Goal: Task Accomplishment & Management: Use online tool/utility

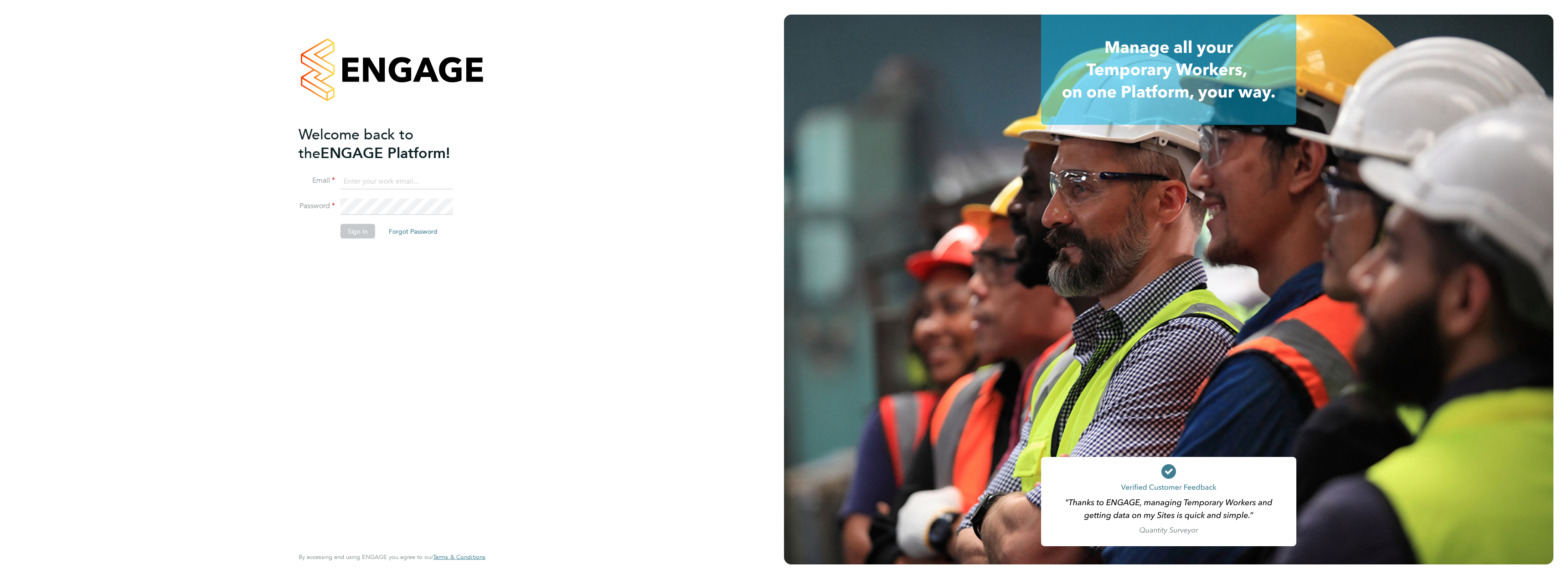
type input "natalie.porter@cpplc.com"
click at [354, 229] on button "Sign In" at bounding box center [357, 231] width 35 height 15
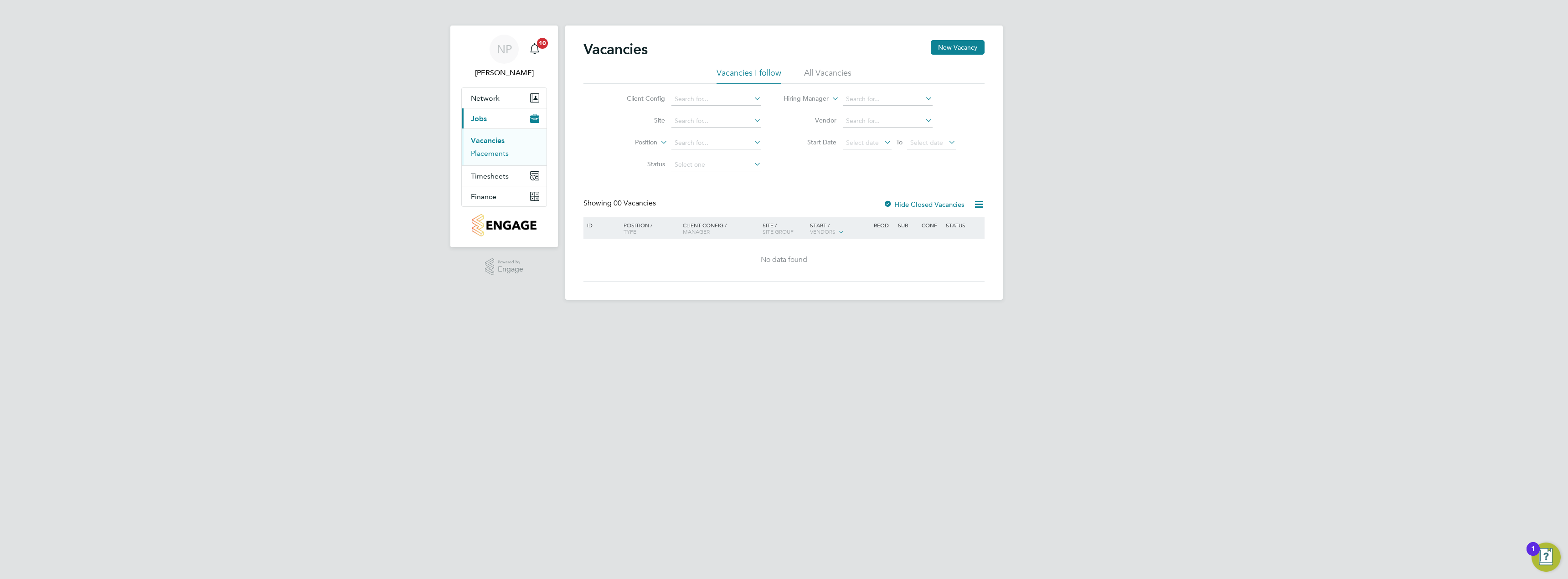
click at [505, 154] on link "Placements" at bounding box center [490, 153] width 38 height 9
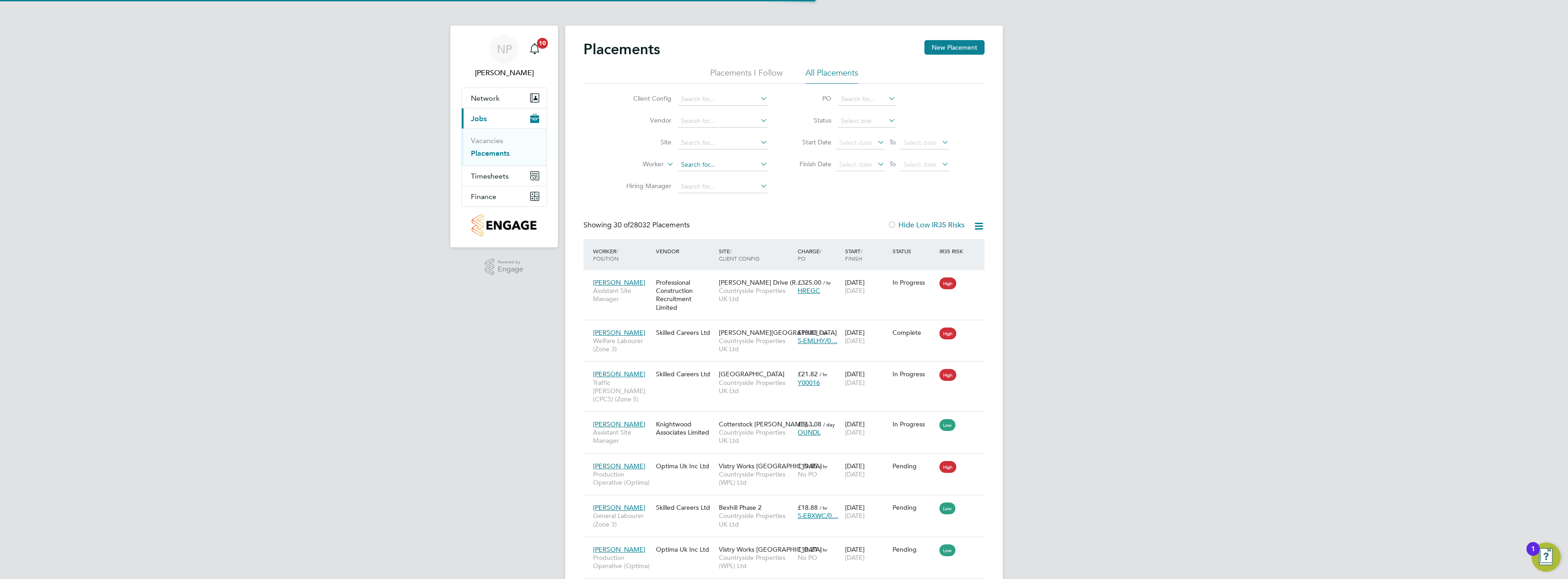
click at [701, 165] on input at bounding box center [723, 165] width 90 height 13
click at [736, 179] on li "[PERSON_NAME] nn" at bounding box center [723, 177] width 91 height 12
type input "[PERSON_NAME]"
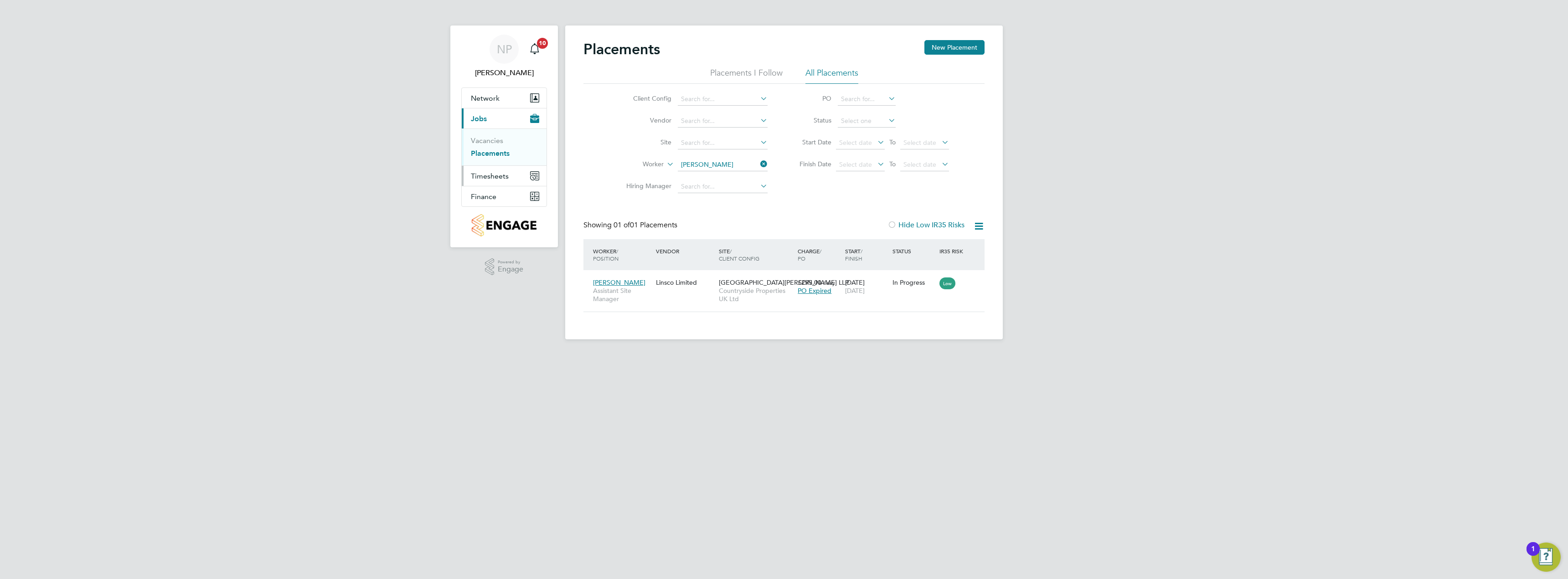
click at [504, 179] on span "Timesheets" at bounding box center [490, 176] width 38 height 9
click at [499, 173] on span "Timesheets" at bounding box center [490, 176] width 38 height 9
click at [500, 165] on link "Timesheets" at bounding box center [490, 161] width 38 height 9
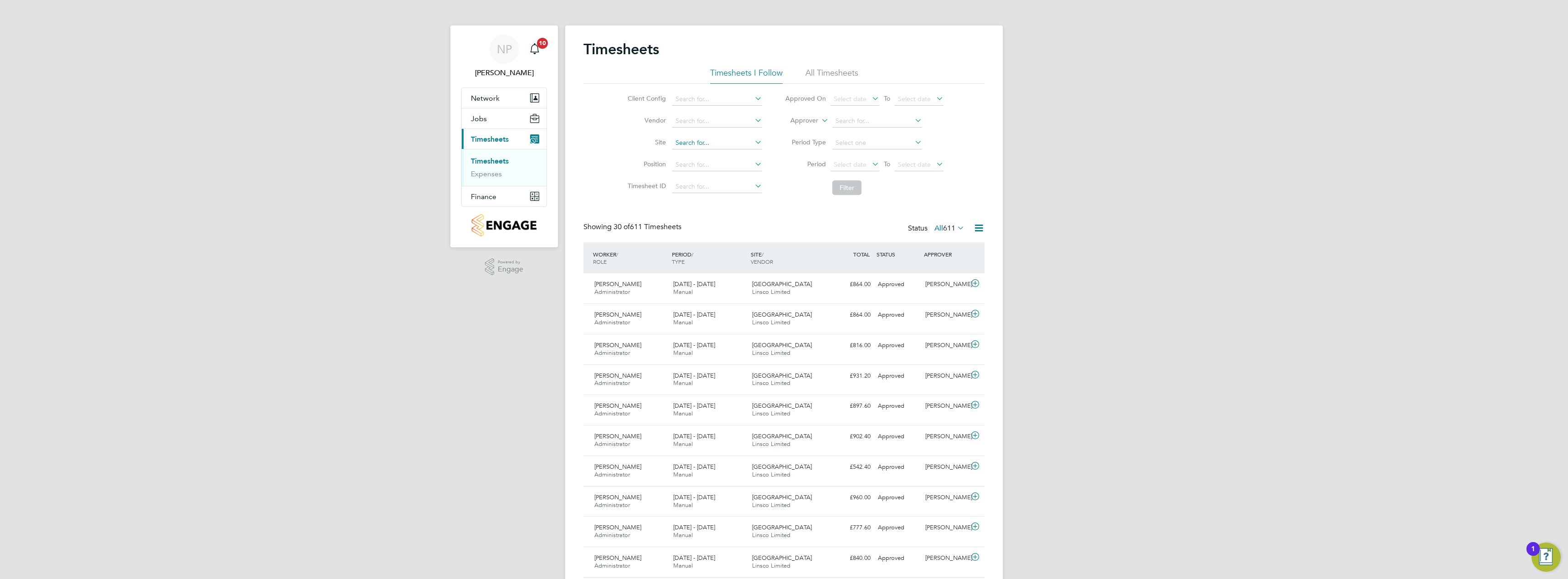
click at [701, 145] on input at bounding box center [718, 143] width 90 height 13
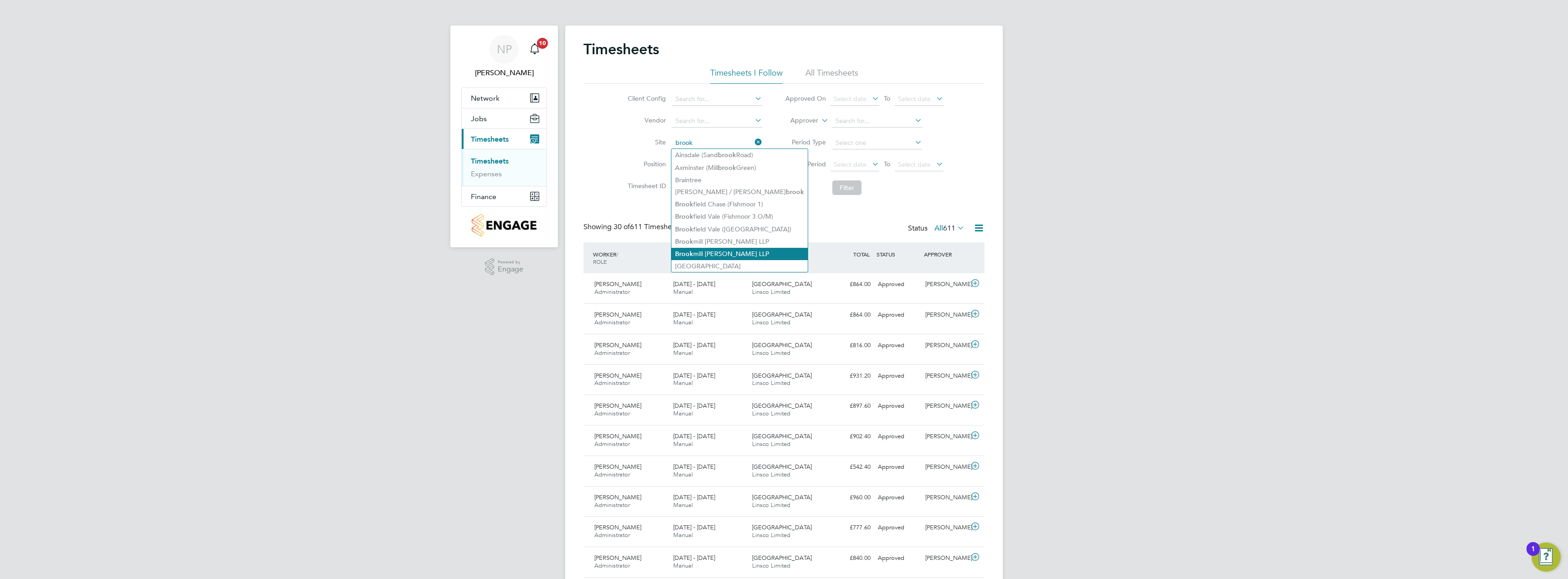
click at [730, 248] on li "[GEOGRAPHIC_DATA][PERSON_NAME] LLP" at bounding box center [740, 254] width 136 height 12
type input "[GEOGRAPHIC_DATA][PERSON_NAME] LLP"
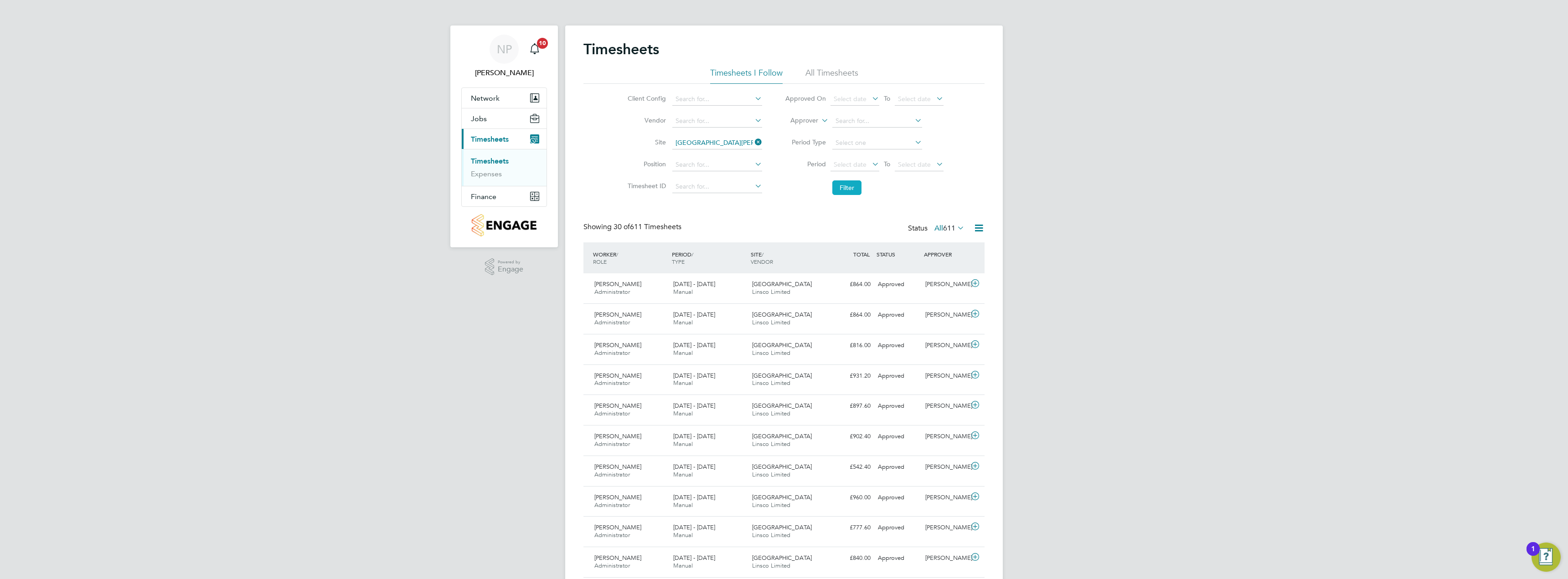
click at [850, 184] on button "Filter" at bounding box center [847, 188] width 29 height 15
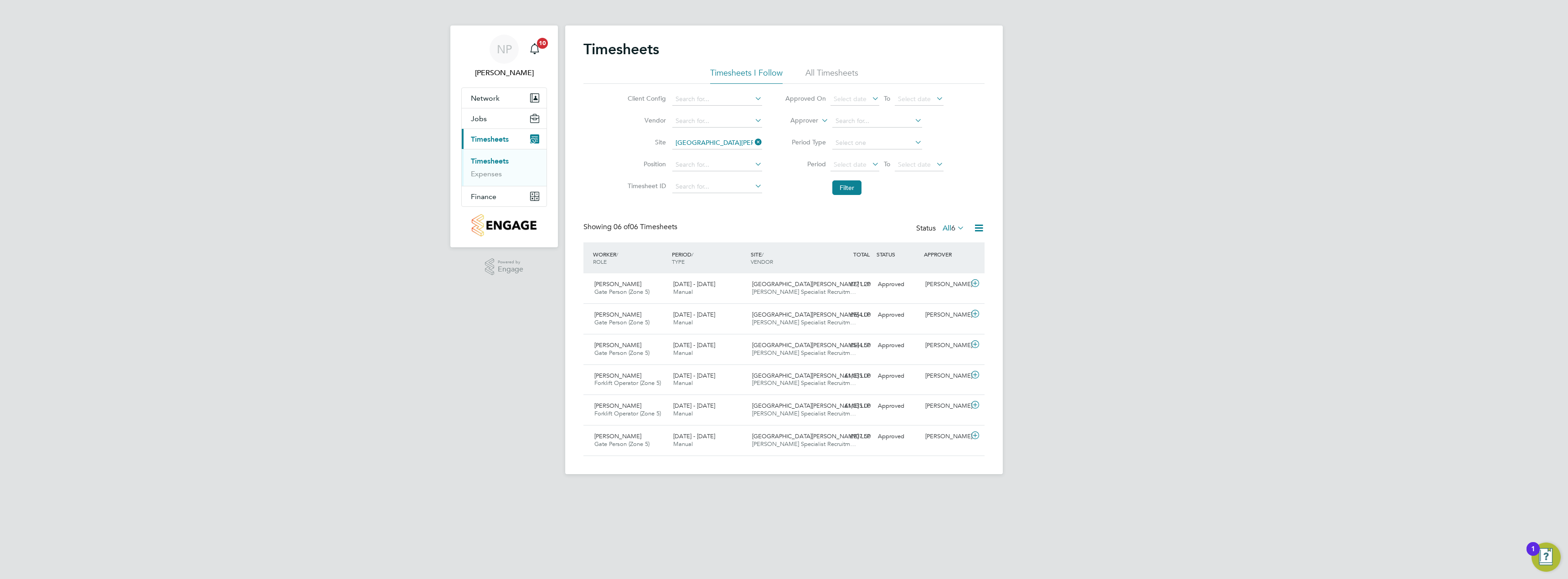
click at [943, 232] on label "All 6" at bounding box center [954, 228] width 22 height 9
click at [936, 208] on div "Timesheets Timesheets I Follow All Timesheets Client Config Vendor Site [GEOGRA…" at bounding box center [784, 248] width 401 height 416
click at [844, 74] on li "All Timesheets" at bounding box center [831, 75] width 53 height 16
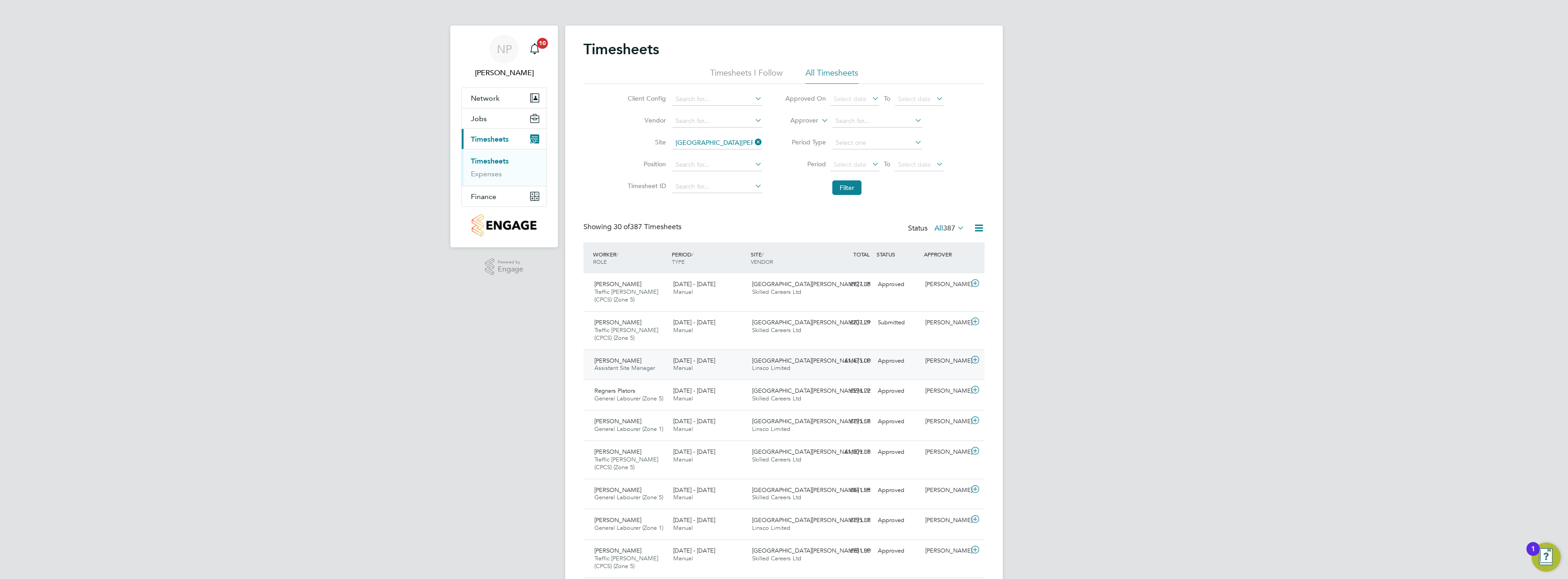
click at [838, 364] on div "£1,475.00 Approved" at bounding box center [850, 361] width 47 height 15
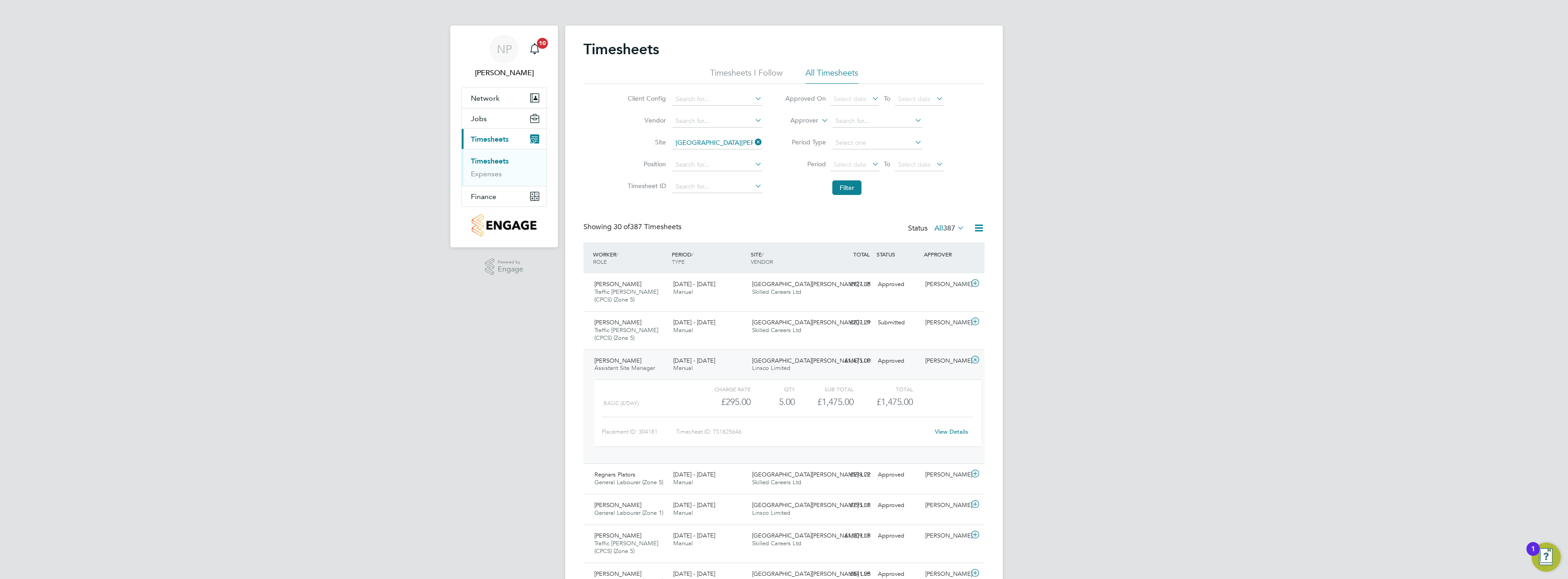
click at [836, 364] on div "£1,475.00 Approved" at bounding box center [850, 361] width 47 height 15
